Goal: Find specific page/section: Find specific page/section

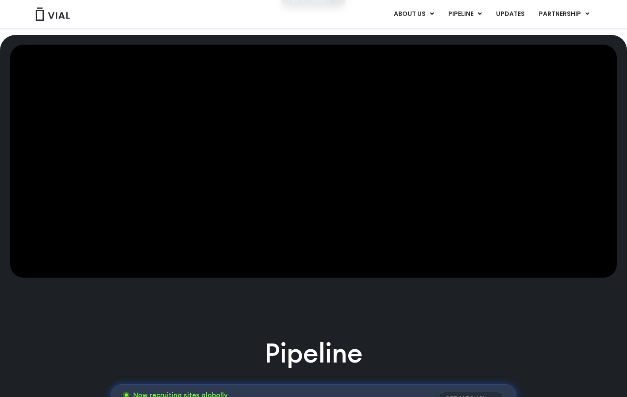
scroll to position [86, 0]
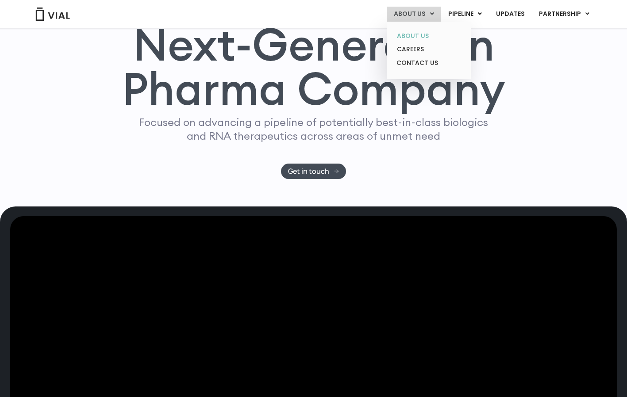
click at [419, 38] on link "ABOUT US" at bounding box center [428, 36] width 77 height 14
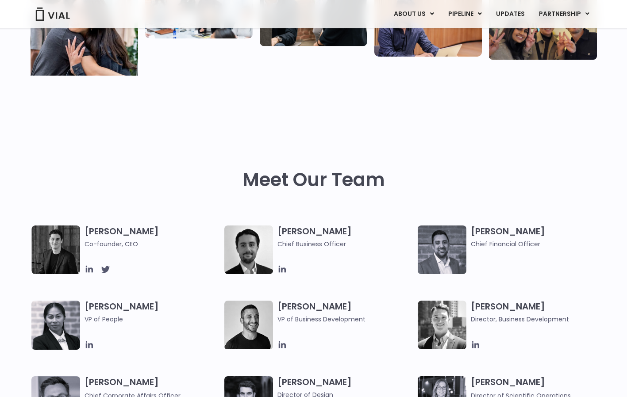
scroll to position [300, 0]
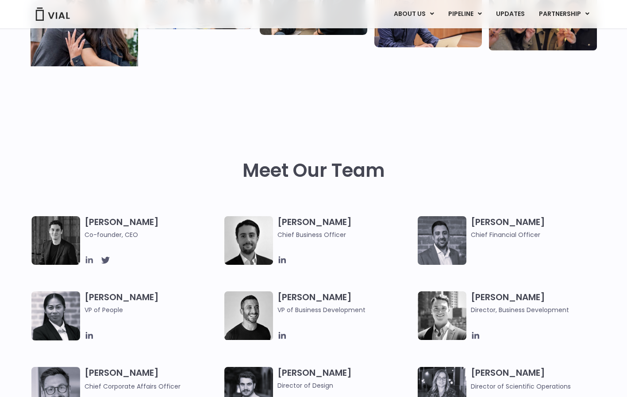
click at [91, 263] on icon at bounding box center [88, 260] width 7 height 7
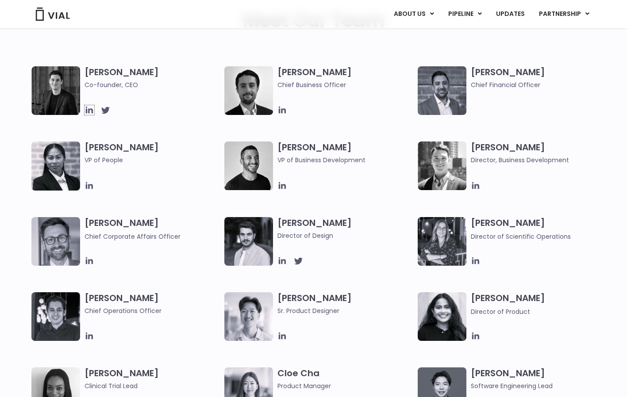
scroll to position [455, 0]
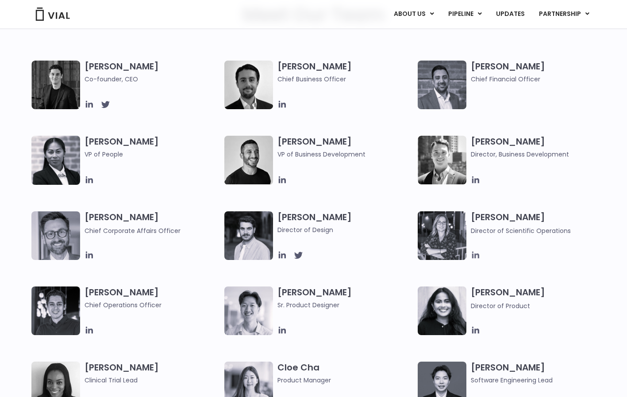
click at [478, 256] on icon at bounding box center [475, 255] width 7 height 7
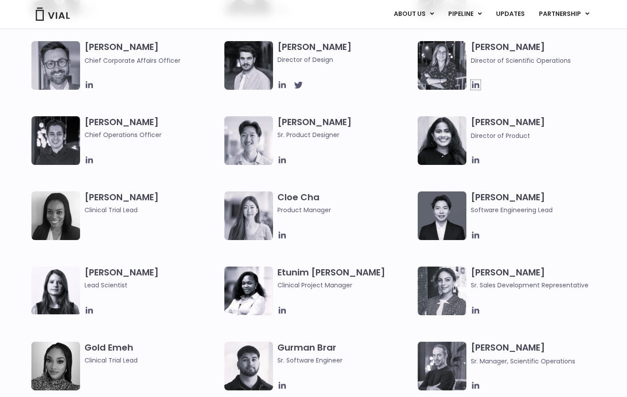
scroll to position [635, 0]
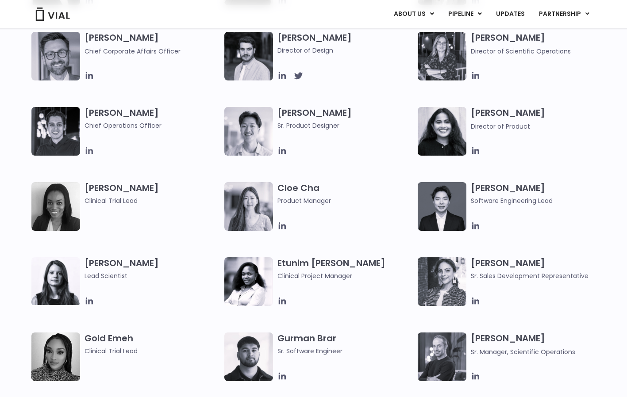
click at [93, 153] on icon at bounding box center [90, 151] width 10 height 10
click at [15, 254] on div "[PERSON_NAME] Co-founder, CEO [PERSON_NAME] Chief Business Officer [PERSON_NAME…" at bounding box center [313, 69] width 627 height 377
click at [87, 304] on icon at bounding box center [90, 302] width 10 height 10
